Goal: Task Accomplishment & Management: Manage account settings

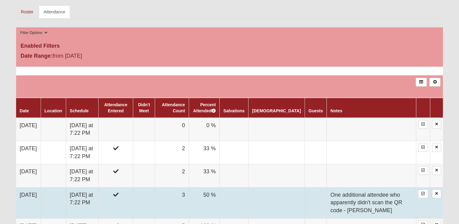
scroll to position [273, 0]
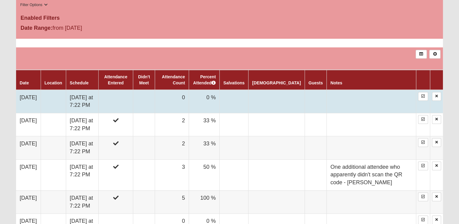
click at [130, 99] on td at bounding box center [115, 101] width 35 height 23
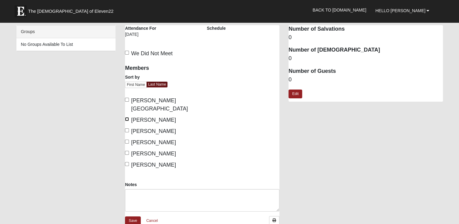
click at [127, 117] on input "[PERSON_NAME]" at bounding box center [127, 119] width 4 height 4
checkbox input "true"
click at [127, 162] on input "[PERSON_NAME]" at bounding box center [127, 164] width 4 height 4
checkbox input "true"
click at [131, 216] on link "Save" at bounding box center [133, 220] width 16 height 9
